Goal: Information Seeking & Learning: Learn about a topic

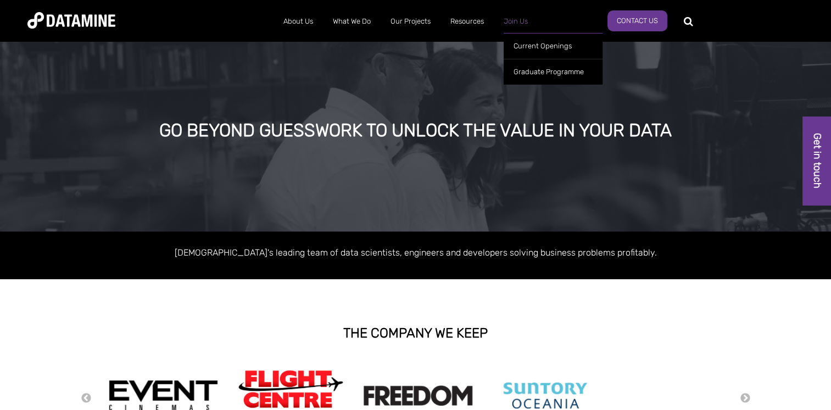
click at [511, 23] on link "Join Us" at bounding box center [516, 21] width 44 height 29
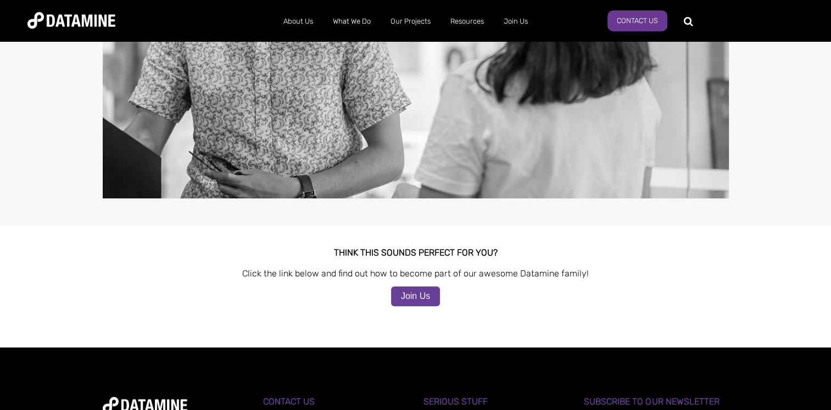
scroll to position [1108, 0]
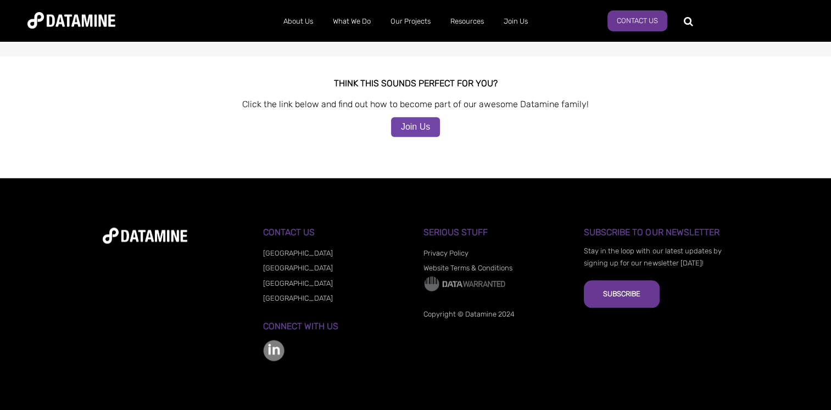
click at [415, 121] on link "Join Us" at bounding box center [415, 127] width 49 height 20
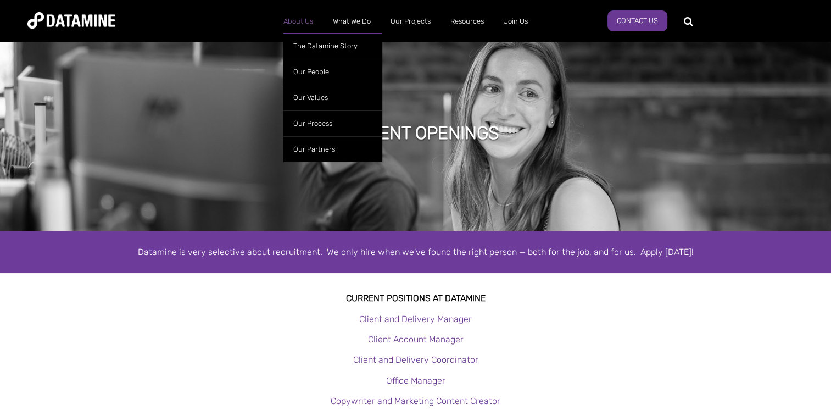
click at [310, 23] on link "About Us" at bounding box center [298, 21] width 49 height 29
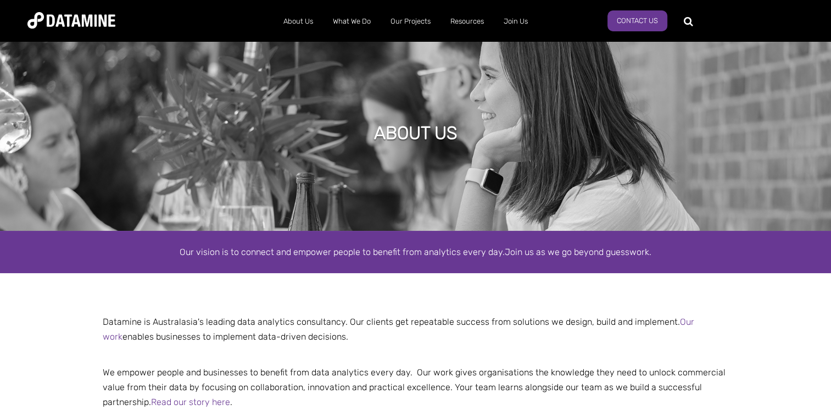
click at [81, 29] on div "About Us The Datamine Story Our People Our Values Our Process Our Partners What…" at bounding box center [415, 20] width 776 height 31
click at [75, 22] on img at bounding box center [71, 20] width 88 height 16
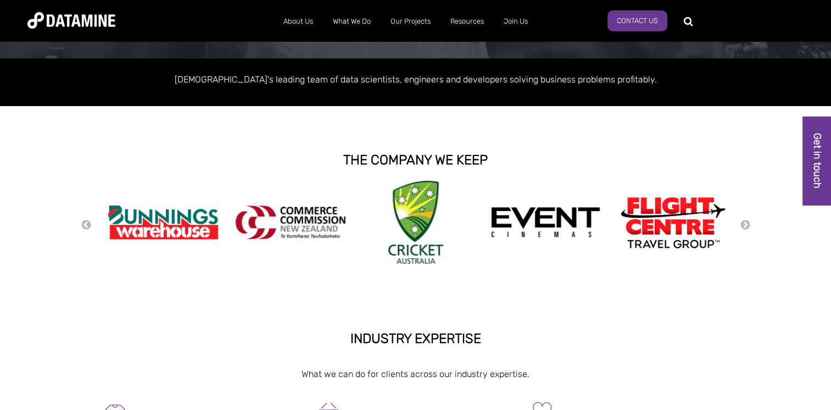
scroll to position [175, 0]
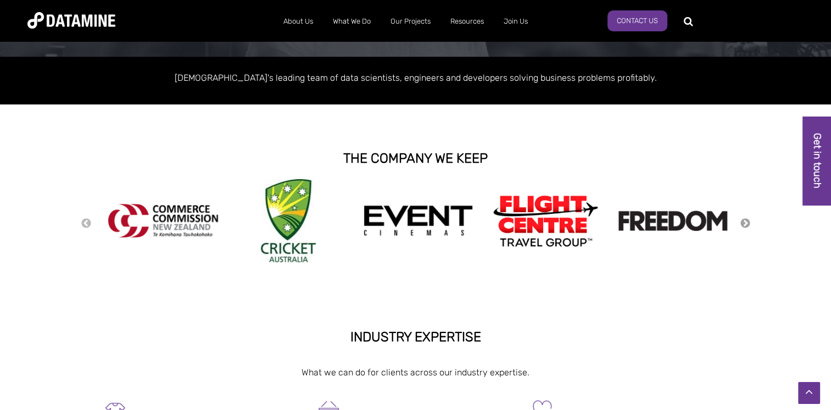
click at [748, 221] on button "Next" at bounding box center [745, 224] width 11 height 12
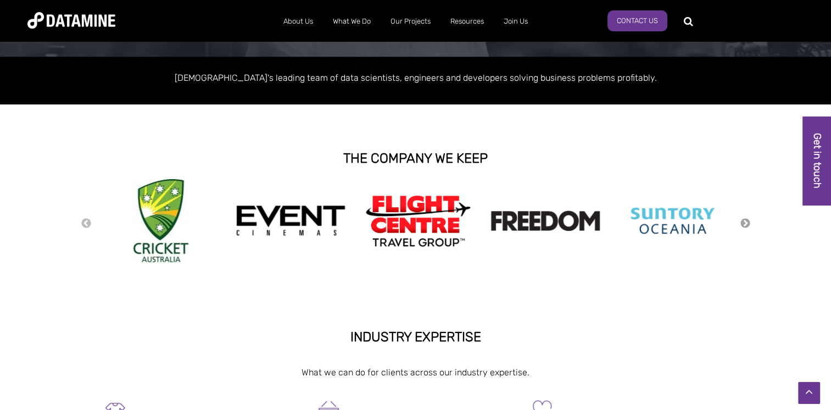
click at [748, 221] on button "Next" at bounding box center [745, 224] width 11 height 12
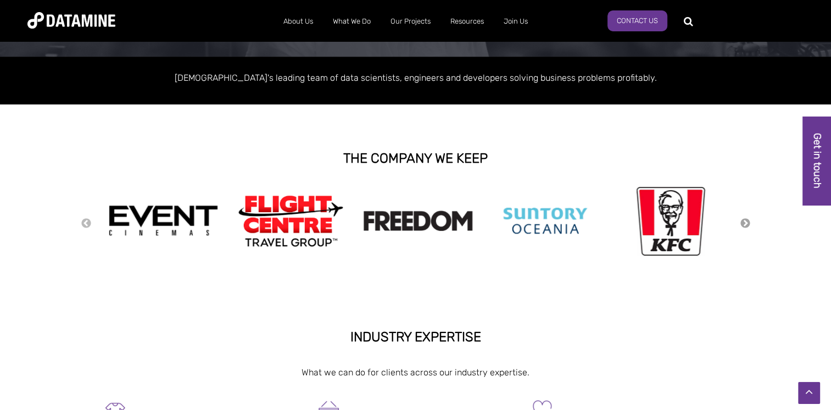
click at [748, 221] on button "Next" at bounding box center [745, 224] width 11 height 12
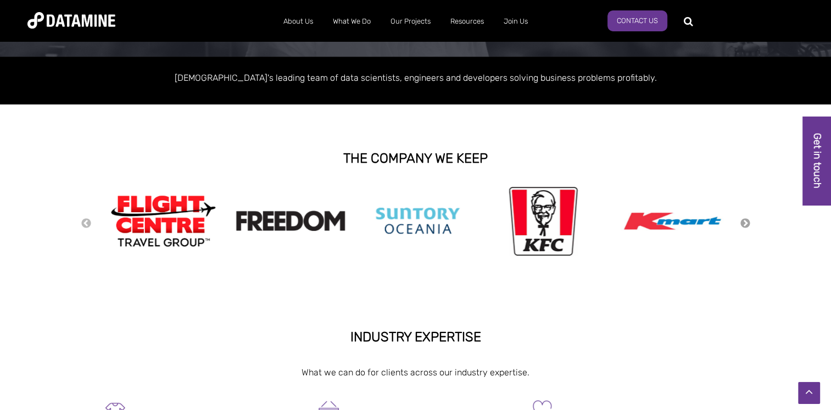
click at [748, 221] on button "Next" at bounding box center [745, 224] width 11 height 12
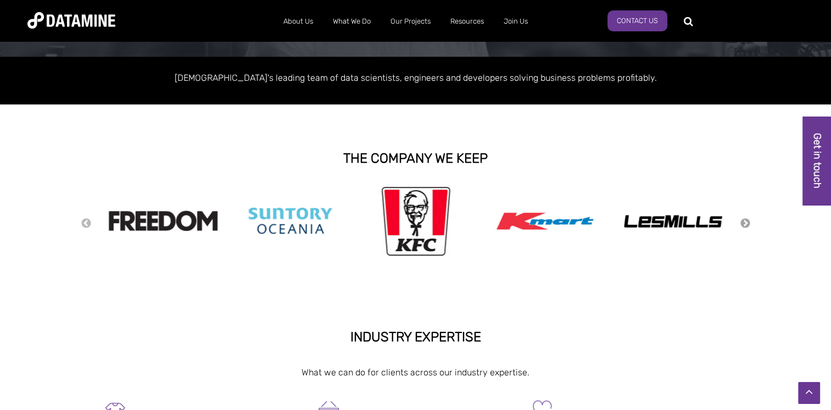
click at [748, 221] on button "Next" at bounding box center [745, 224] width 11 height 12
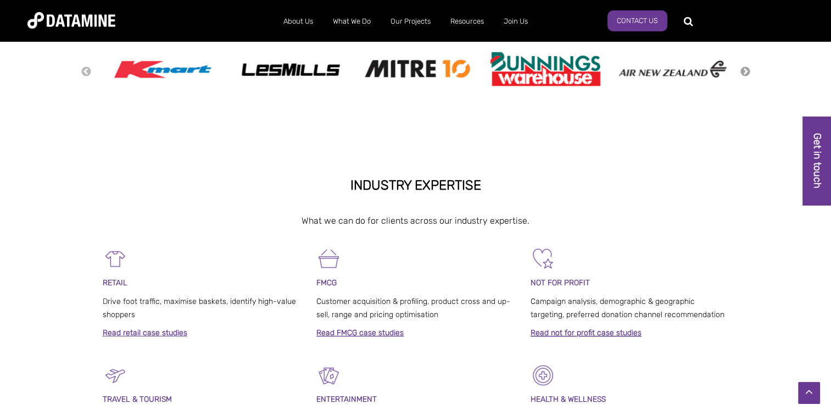
scroll to position [121, 0]
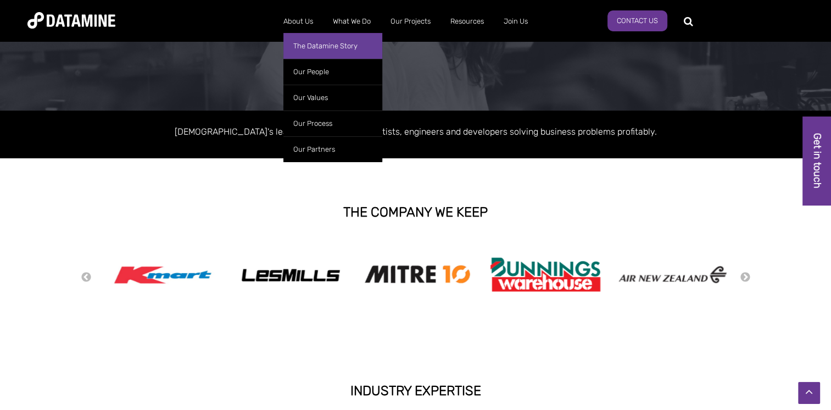
click at [314, 43] on link "The Datamine Story" at bounding box center [333, 46] width 99 height 26
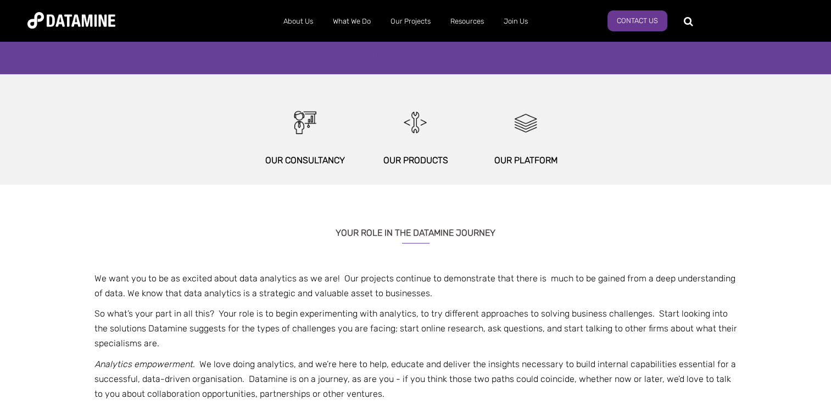
scroll to position [551, 0]
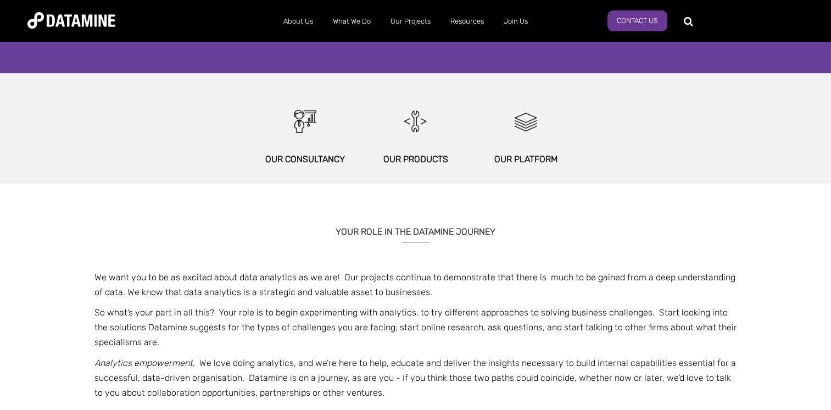
drag, startPoint x: 79, startPoint y: 313, endPoint x: 345, endPoint y: 327, distance: 266.3
click at [345, 327] on p "So what’s your part in all this? Your role is to begin experimenting with analy…" at bounding box center [416, 327] width 643 height 45
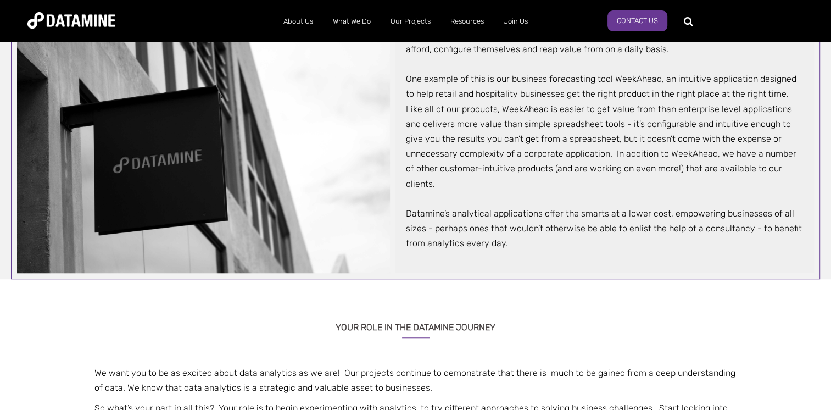
scroll to position [631, 0]
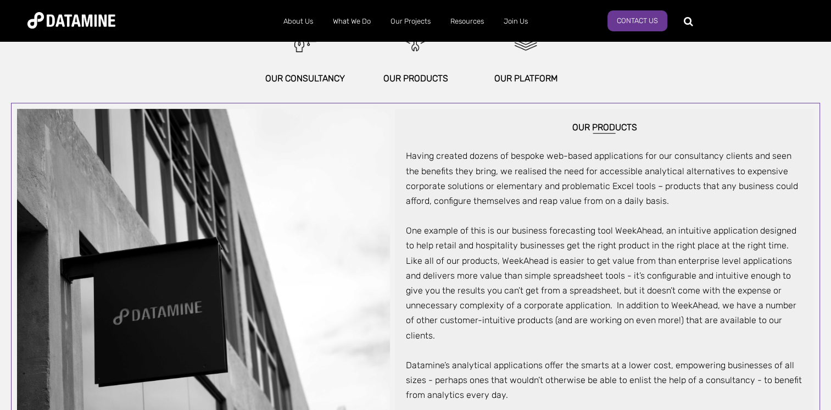
click at [554, 329] on div "Having created dozens of bespoke web-based applications for our consultancy cli…" at bounding box center [604, 275] width 397 height 254
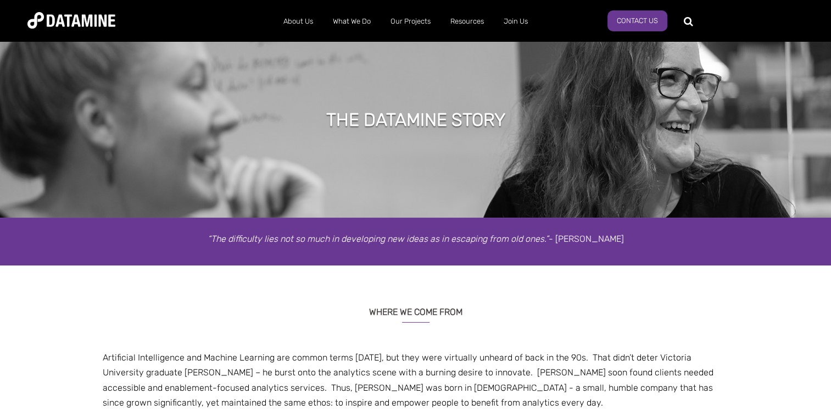
scroll to position [0, 0]
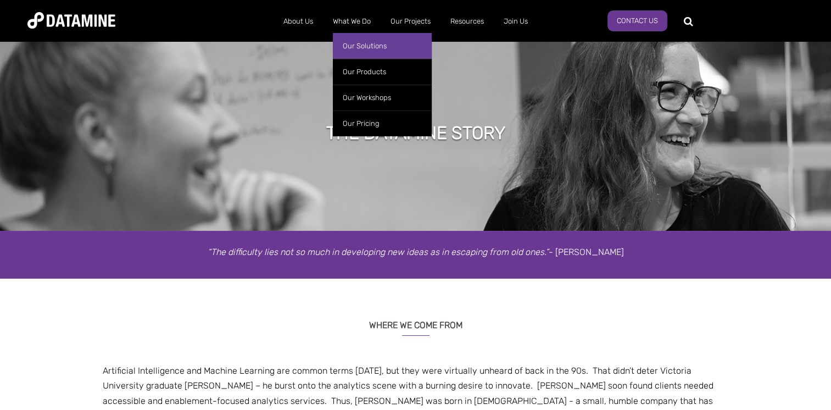
click at [359, 47] on link "Our Solutions" at bounding box center [382, 46] width 99 height 26
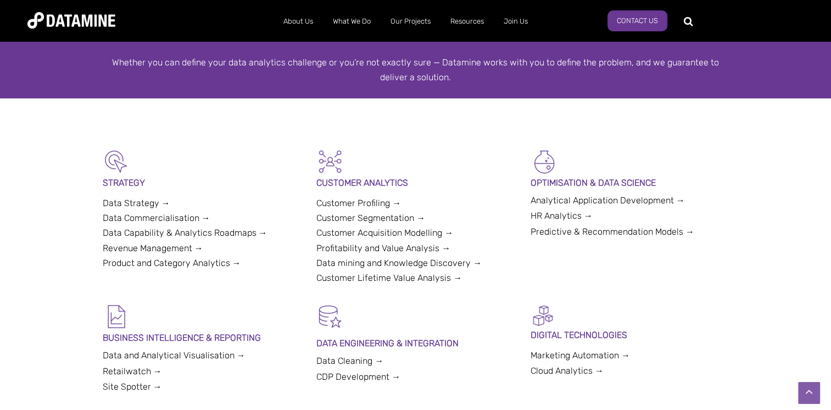
scroll to position [268, 0]
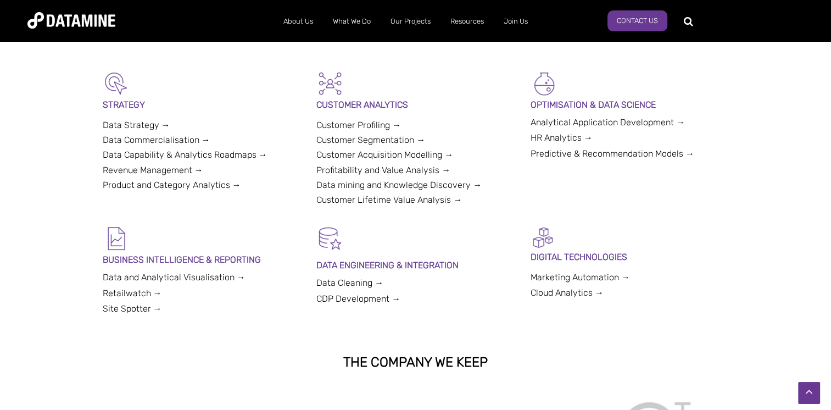
click at [0, 278] on html "About Us The Datamine Story Our People Our Values Our Process Our Partners What…" at bounding box center [415, 294] width 831 height 1124
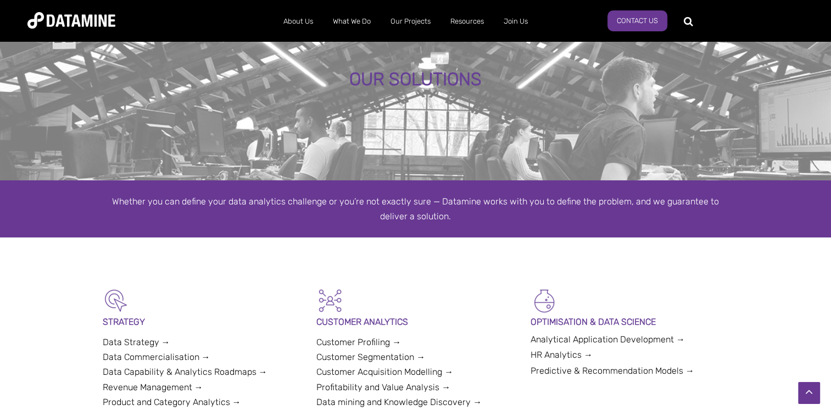
scroll to position [0, 0]
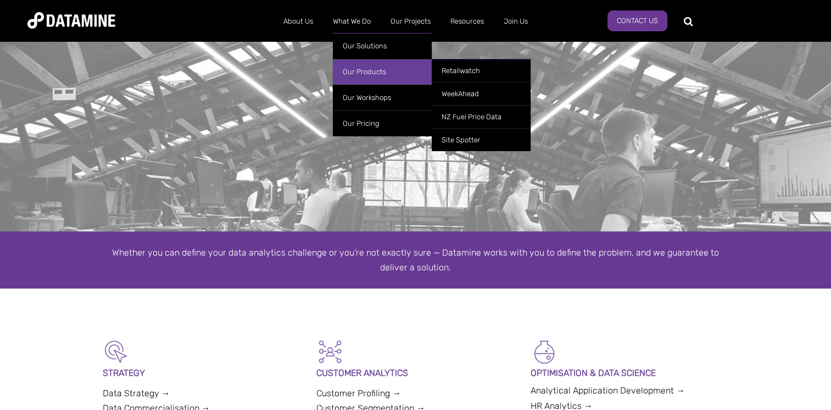
click at [376, 76] on link "Our Products" at bounding box center [382, 72] width 99 height 26
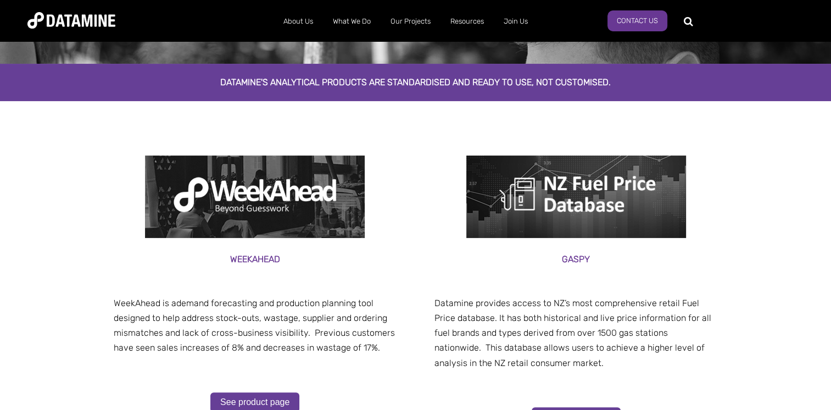
scroll to position [143, 0]
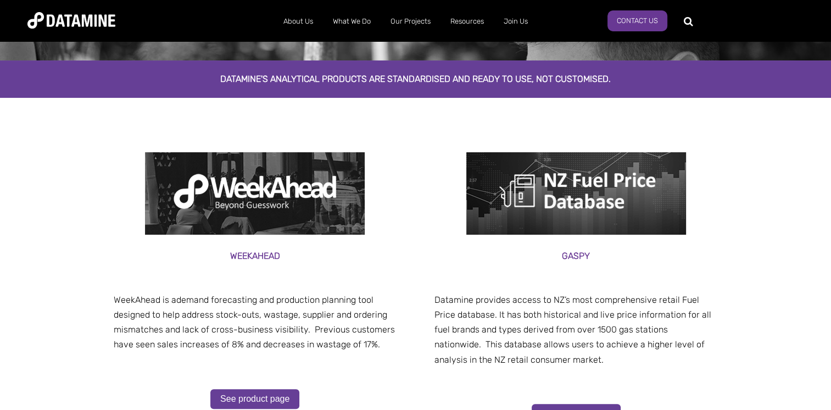
click at [276, 200] on img at bounding box center [255, 193] width 220 height 82
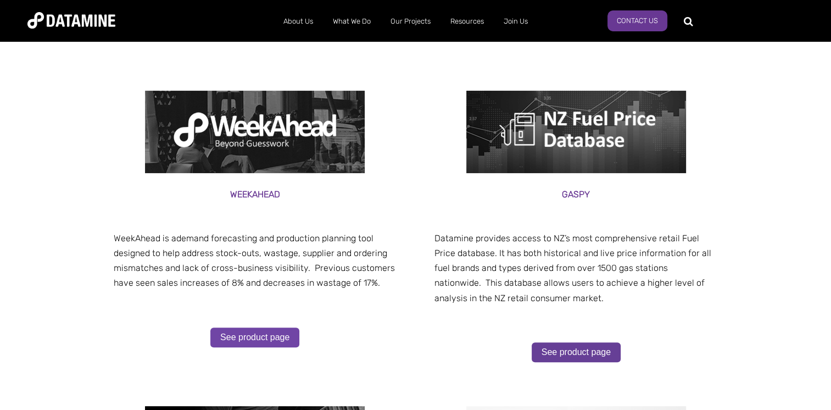
click at [235, 341] on link "See product page" at bounding box center [254, 337] width 89 height 20
click at [565, 348] on link "See product page" at bounding box center [576, 352] width 89 height 20
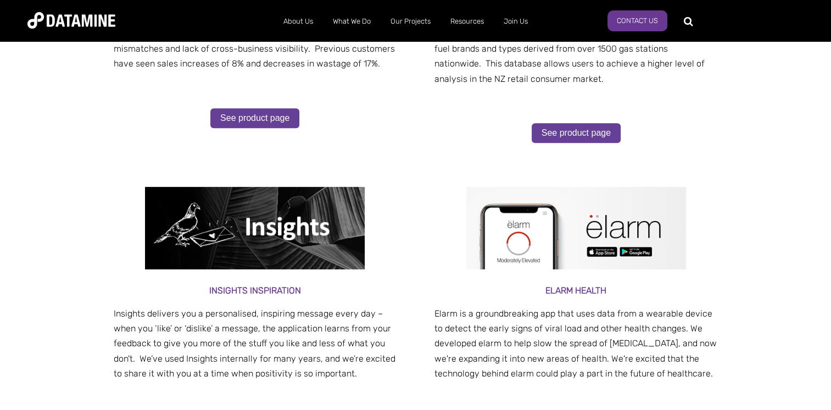
scroll to position [529, 0]
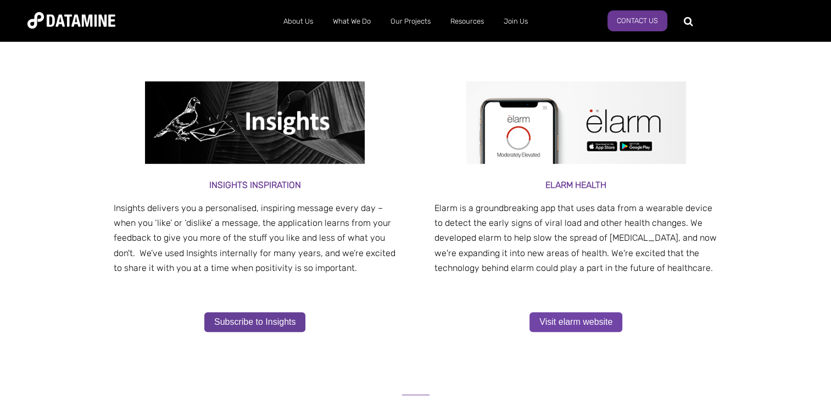
click at [570, 327] on link "Visit elarm website" at bounding box center [576, 322] width 93 height 20
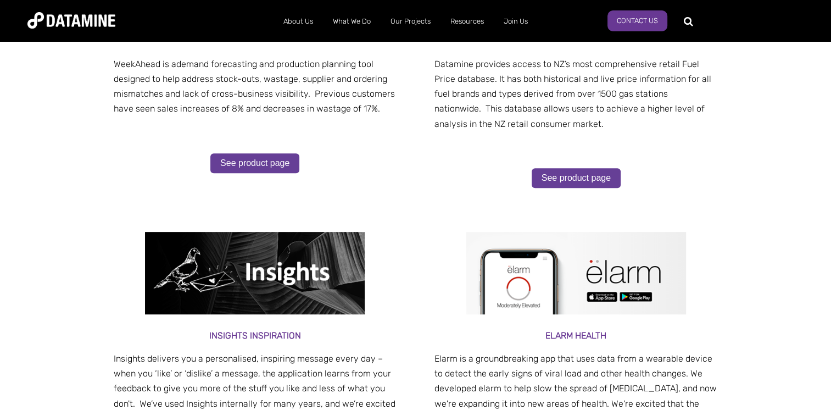
scroll to position [0, 0]
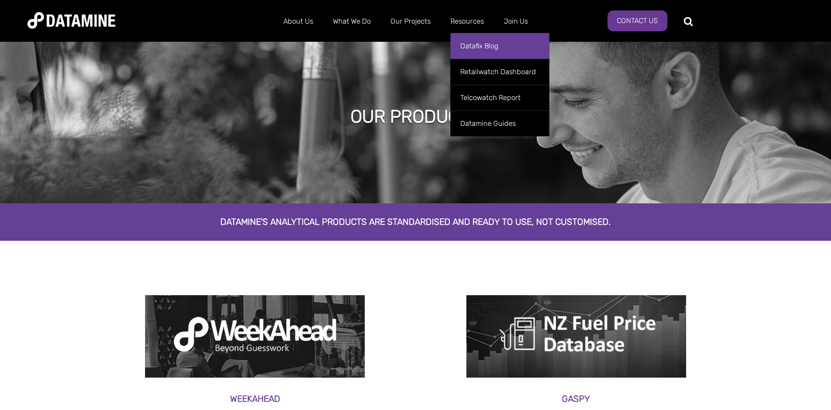
click at [481, 47] on link "Datafix Blog" at bounding box center [500, 46] width 99 height 26
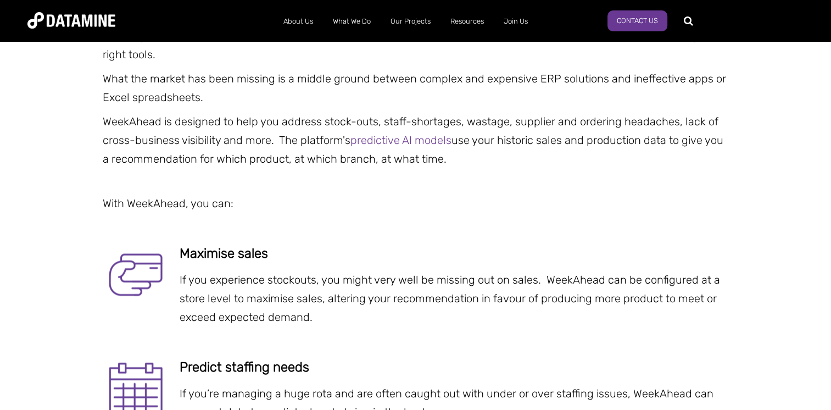
scroll to position [1493, 0]
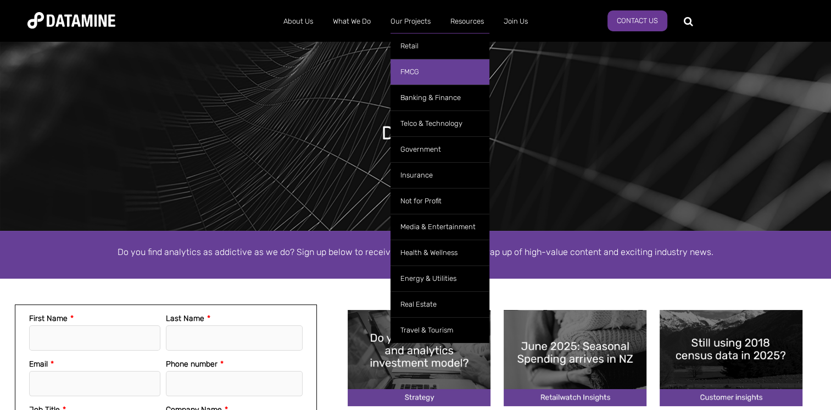
click at [425, 71] on link "FMCG" at bounding box center [440, 72] width 99 height 26
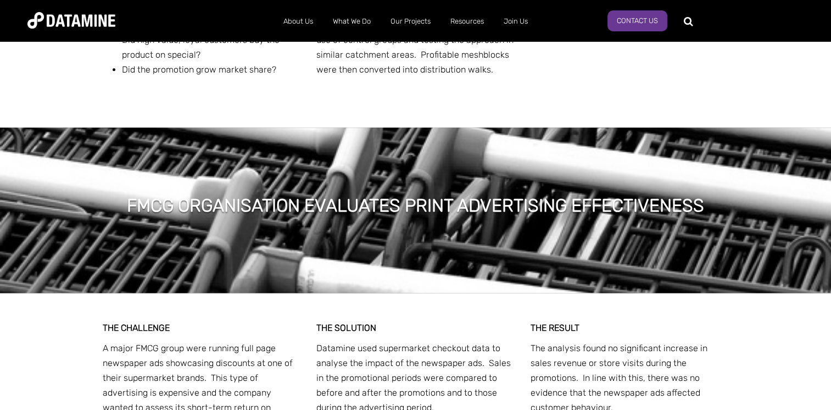
scroll to position [1200, 0]
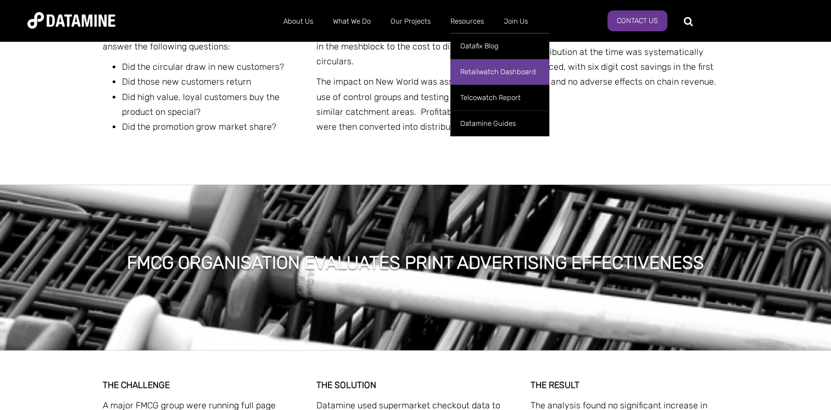
click at [477, 75] on link "Retailwatch Dashboard" at bounding box center [500, 72] width 99 height 26
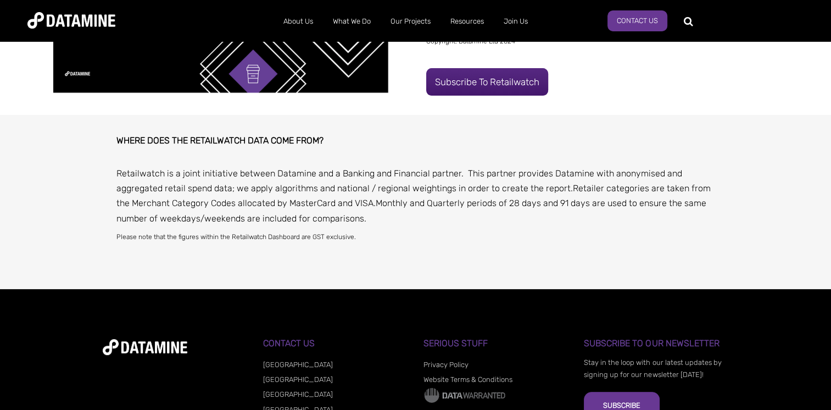
scroll to position [506, 0]
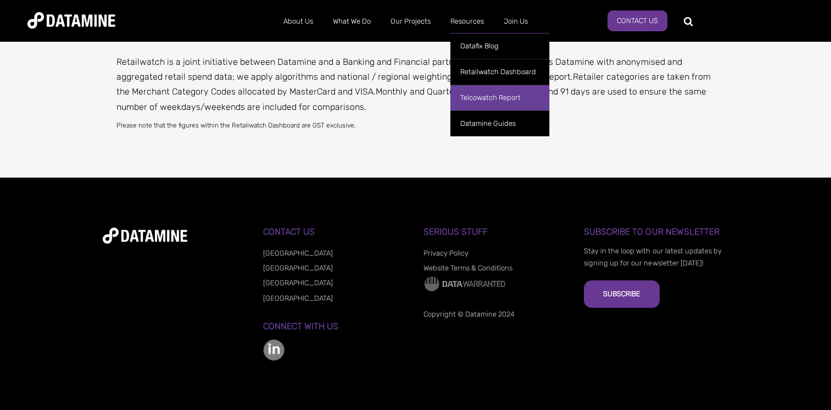
click at [474, 94] on link "Telcowatch Report" at bounding box center [500, 98] width 99 height 26
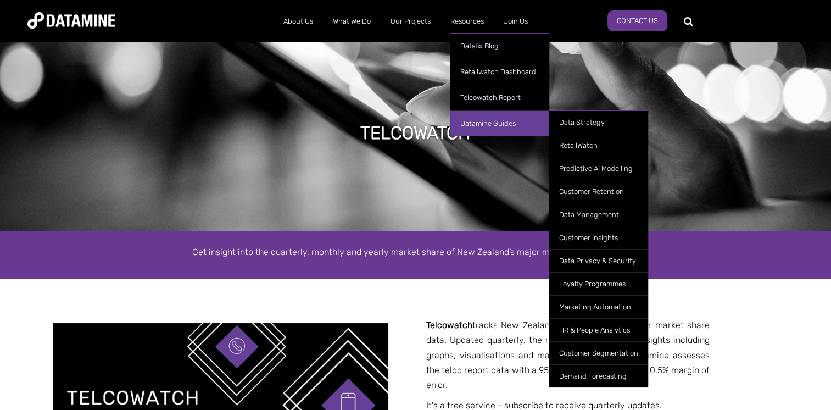
click at [487, 115] on link "Datamine Guides" at bounding box center [500, 123] width 99 height 26
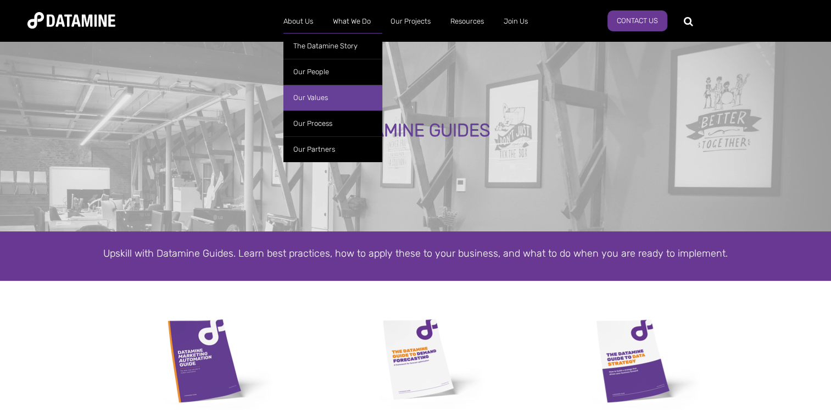
click at [317, 102] on link "Our Values" at bounding box center [333, 98] width 99 height 26
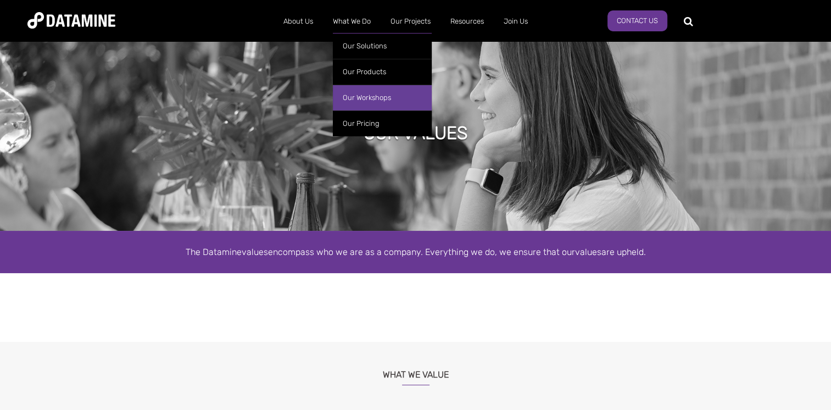
click at [366, 90] on link "Our Workshops" at bounding box center [382, 98] width 99 height 26
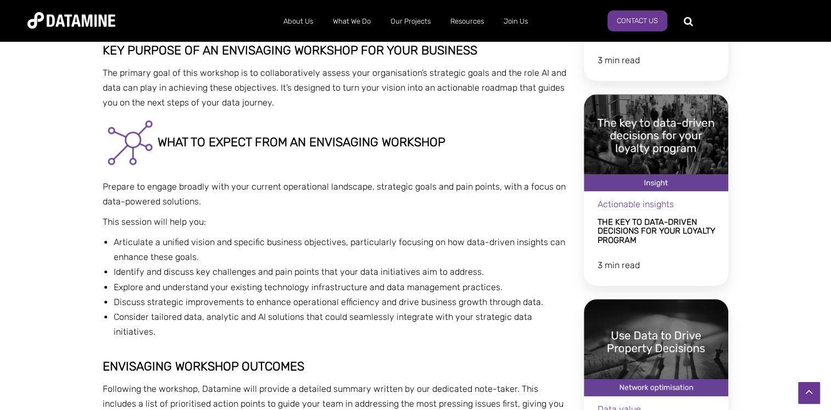
scroll to position [940, 0]
